Goal: Task Accomplishment & Management: Complete application form

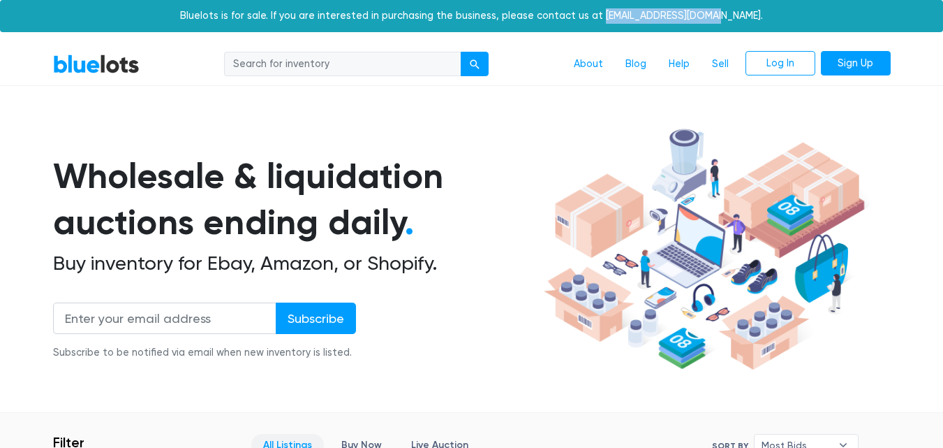
drag, startPoint x: 729, startPoint y: 17, endPoint x: 623, endPoint y: 17, distance: 106.1
click at [623, 17] on div "Bluelots is for sale. If you are interested in purchasing the business, please …" at bounding box center [471, 16] width 943 height 32
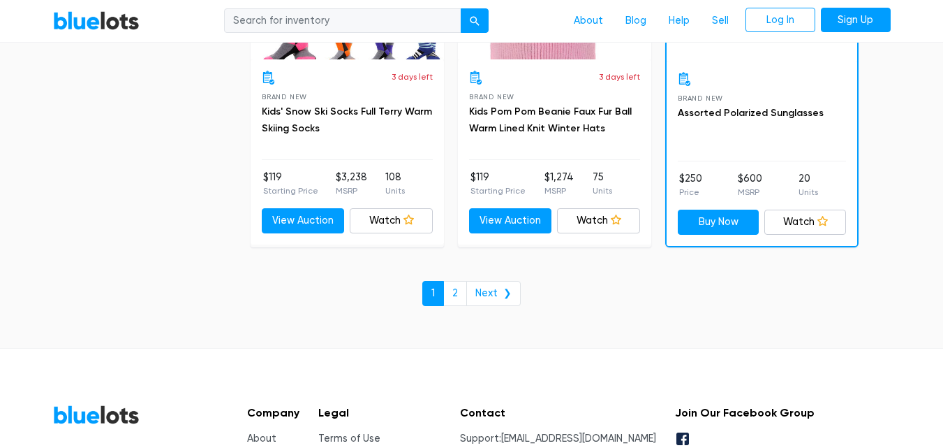
scroll to position [6224, 0]
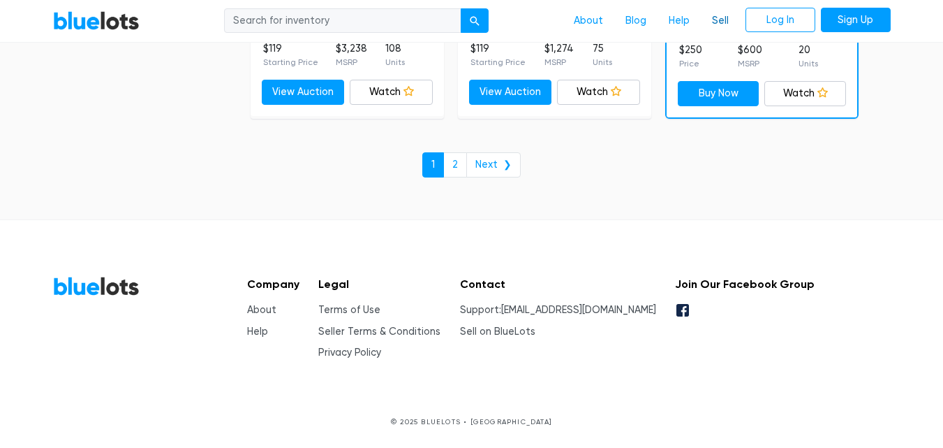
click at [715, 23] on link "Sell" at bounding box center [720, 21] width 39 height 27
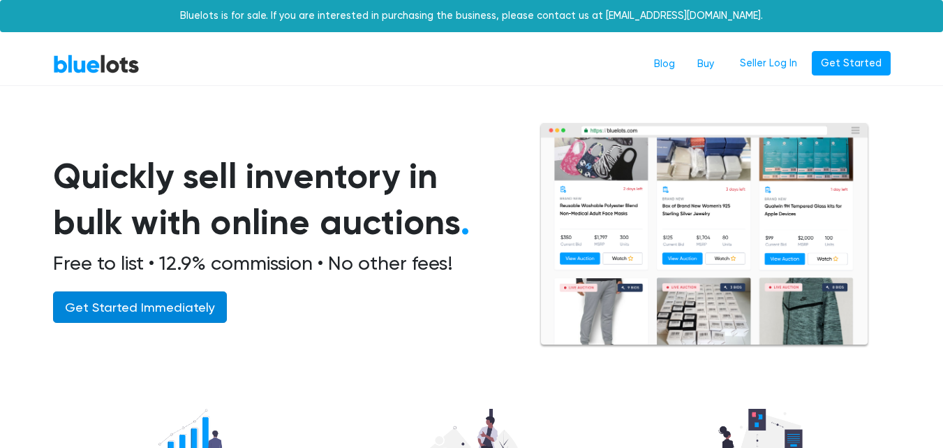
click at [209, 304] on link "Get Started Immediately" at bounding box center [140, 306] width 174 height 31
click at [101, 60] on link "BlueLots" at bounding box center [96, 64] width 87 height 20
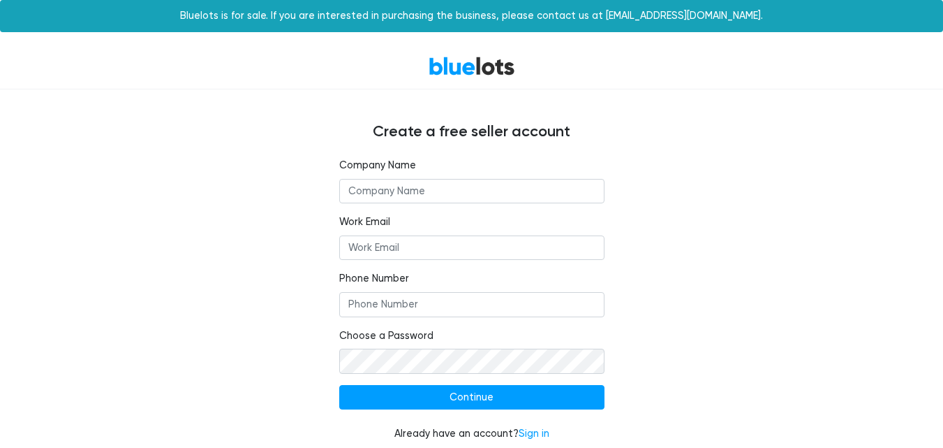
click at [411, 190] on input "text" at bounding box center [471, 191] width 265 height 25
type input "toor impex"
type input "toorimpexofficial@gmail.com"
click at [404, 302] on input "Phone Number" at bounding box center [471, 304] width 265 height 25
type input "03007765784"
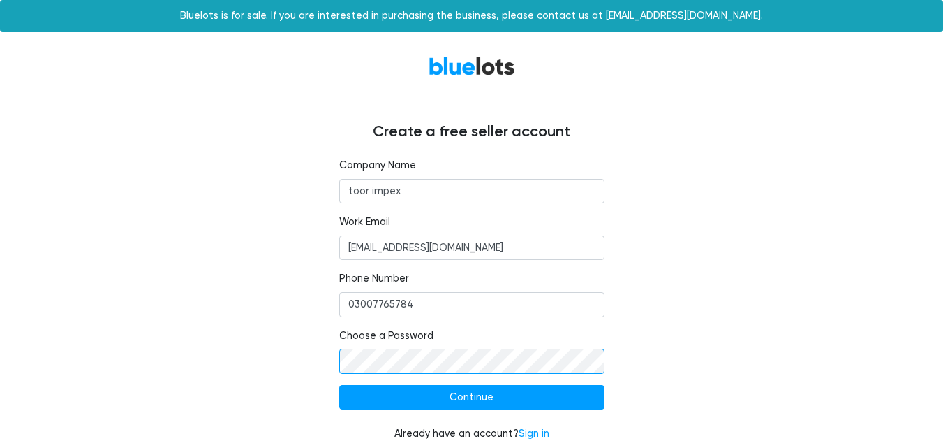
scroll to position [10, 0]
